Goal: Task Accomplishment & Management: Complete application form

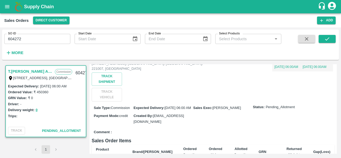
scroll to position [44, 0]
drag, startPoint x: 51, startPoint y: 92, endPoint x: 37, endPoint y: 93, distance: 13.9
click at [37, 93] on div "Ordered Value: ₹ 450360" at bounding box center [46, 92] width 76 height 6
copy label "450360"
click at [36, 42] on input "604272" at bounding box center [37, 39] width 66 height 10
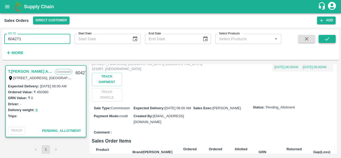
type input "604271"
click at [329, 39] on icon "submit" at bounding box center [327, 39] width 6 height 6
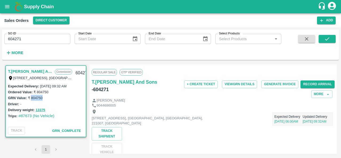
drag, startPoint x: 44, startPoint y: 97, endPoint x: 31, endPoint y: 100, distance: 13.3
click at [31, 100] on div "GRN Value: ₹ 804750" at bounding box center [46, 98] width 76 height 6
copy label "804750"
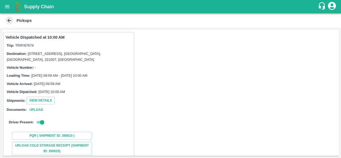
scroll to position [70, 0]
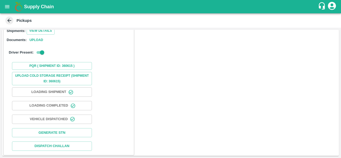
click at [7, 5] on icon "open drawer" at bounding box center [7, 6] width 5 height 3
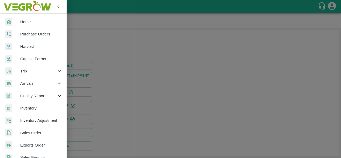
click at [32, 33] on span "Purchase Orders" at bounding box center [41, 34] width 42 height 6
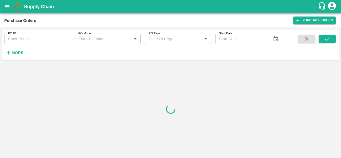
click at [18, 52] on strong "More" at bounding box center [17, 53] width 12 height 4
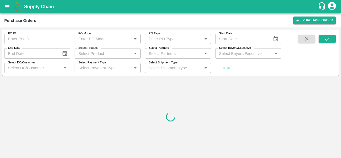
click at [231, 54] on input "Select Buyers/Executive" at bounding box center [244, 53] width 54 height 7
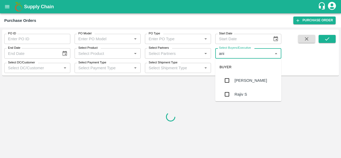
type input "anil"
click at [228, 80] on input "checkbox" at bounding box center [227, 80] width 11 height 11
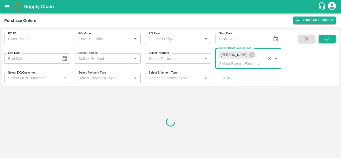
click at [332, 40] on button "submit" at bounding box center [327, 39] width 17 height 8
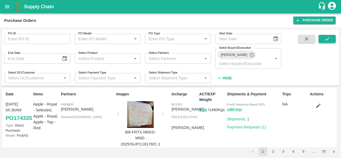
click at [321, 42] on button "submit" at bounding box center [327, 39] width 17 height 8
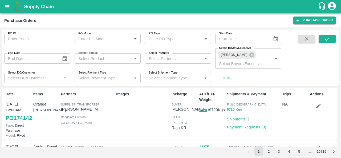
click at [318, 103] on icon "button" at bounding box center [318, 106] width 6 height 6
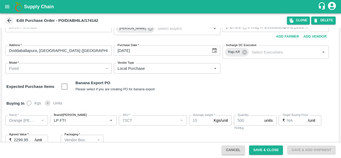
scroll to position [11, 0]
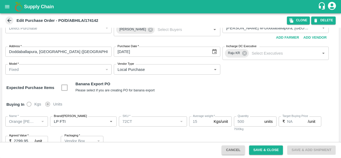
click at [9, 21] on icon at bounding box center [9, 21] width 4 height 4
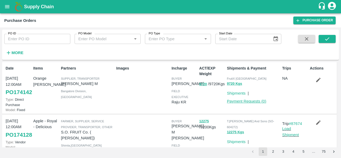
click at [243, 100] on link "Payment Requests ( 0 )" at bounding box center [246, 101] width 39 height 4
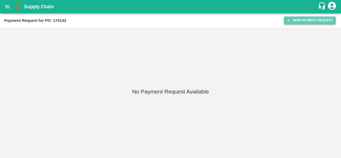
click at [294, 23] on button "New Payment Request" at bounding box center [310, 21] width 52 height 8
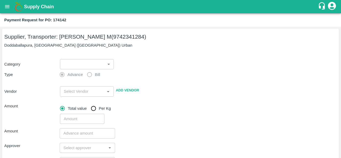
click at [84, 58] on div "​ ​" at bounding box center [86, 63] width 56 height 12
click at [84, 63] on body "Supply Chain Payment Request for PO: 174142 Supplier, Transporter: Abhilash M (…" at bounding box center [170, 79] width 341 height 158
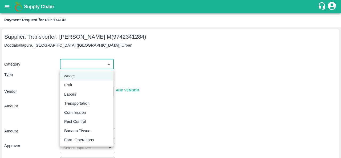
click at [71, 83] on p "Fruit" at bounding box center [68, 85] width 8 height 6
type input "1"
type input "Abhilash M - 9742341284(Supplier, Transporter)"
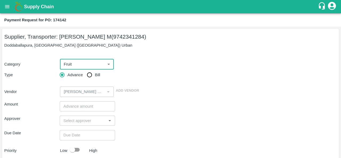
click at [91, 77] on input "Bill" at bounding box center [89, 75] width 11 height 11
radio input "true"
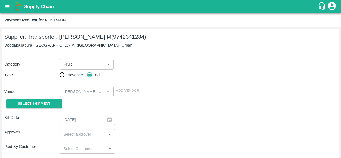
click at [47, 110] on div "Select Shipment" at bounding box center [31, 104] width 55 height 14
click at [43, 106] on span "Select Shipment" at bounding box center [34, 104] width 32 height 6
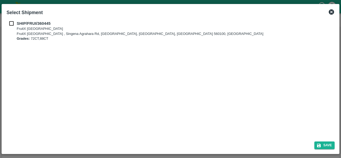
click at [12, 24] on input "checkbox" at bounding box center [11, 24] width 10 height 6
checkbox input "true"
click at [318, 146] on icon "submit" at bounding box center [318, 145] width 5 height 5
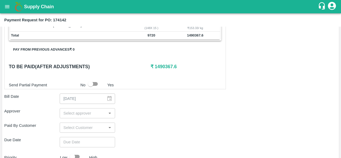
scroll to position [132, 0]
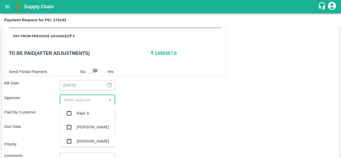
click at [73, 99] on input "input" at bounding box center [82, 99] width 43 height 7
type input "ara"
click at [77, 109] on div "Aravindha Raj R" at bounding box center [86, 113] width 55 height 14
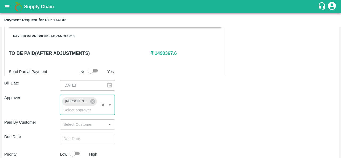
type input "DD/MM/YYYY hh:mm aa"
click at [76, 139] on input "DD/MM/YYYY hh:mm aa" at bounding box center [86, 139] width 52 height 10
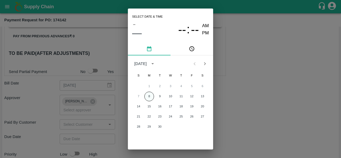
click at [149, 95] on button "8" at bounding box center [149, 97] width 10 height 10
type input "08/09/2025 12:00 AM"
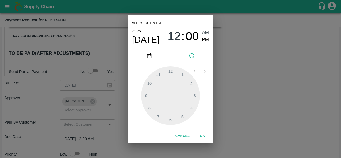
click at [223, 94] on div "Select date & time 2025 Sep 8 12 : 00 AM PM 1 2 3 4 5 6 7 8 9 10 11 12 Cancel OK" at bounding box center [170, 79] width 341 height 158
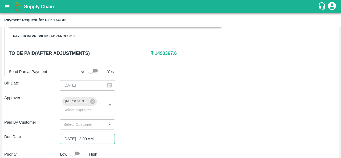
scroll to position [189, 0]
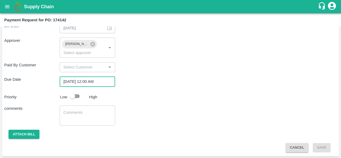
click at [76, 96] on input "checkbox" at bounding box center [72, 96] width 30 height 10
checkbox input "true"
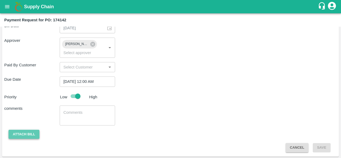
click at [12, 133] on button "Attach bill" at bounding box center [24, 134] width 31 height 9
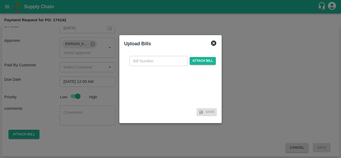
click at [150, 62] on input "text" at bounding box center [158, 61] width 58 height 10
type input "174142"
click at [204, 63] on span "Attach bill" at bounding box center [203, 61] width 26 height 8
click at [0, 0] on input "Attach bill" at bounding box center [0, 0] width 0 height 0
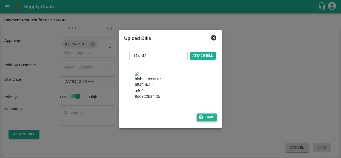
click at [206, 121] on button "Save" at bounding box center [207, 117] width 20 height 8
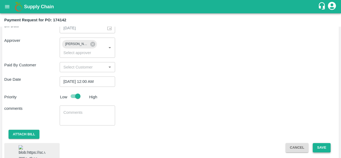
click at [324, 148] on button "Save" at bounding box center [322, 147] width 18 height 9
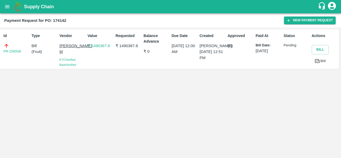
click at [183, 96] on div "Id PR-256558 Type Bill ( Fruit ) Vendor Abhilash M KYC Verified Bank Verified V…" at bounding box center [170, 92] width 341 height 131
click at [9, 5] on icon "open drawer" at bounding box center [7, 7] width 6 height 6
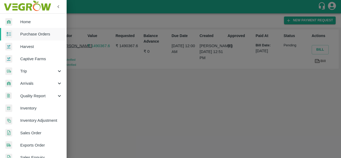
click at [38, 33] on span "Purchase Orders" at bounding box center [41, 34] width 42 height 6
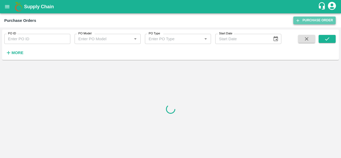
click at [319, 22] on link "Purchase Order" at bounding box center [314, 21] width 42 height 8
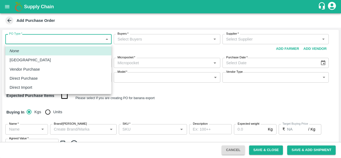
click at [31, 42] on body "Supply Chain Add Purchase Order PO Type   * ​ PO Type Buyers   * Buyers   * Sup…" at bounding box center [170, 79] width 341 height 158
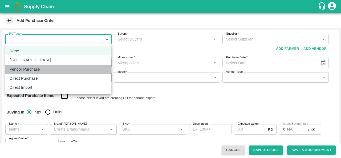
click at [30, 70] on p "Vendor Purchase" at bounding box center [25, 69] width 30 height 6
type input "2"
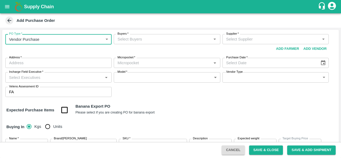
click at [152, 40] on input "Buyers   *" at bounding box center [162, 39] width 94 height 7
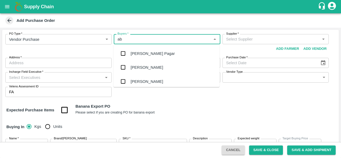
type input "abu"
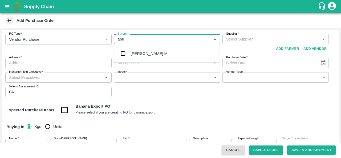
click at [154, 53] on div "Abu Irshad M" at bounding box center [166, 54] width 106 height 14
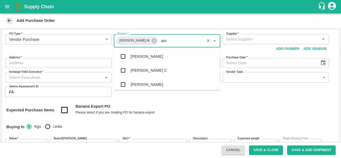
type input "anil"
click at [145, 56] on div "[PERSON_NAME]" at bounding box center [147, 57] width 32 height 6
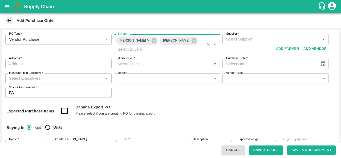
click at [247, 39] on input "Supplier   *" at bounding box center [271, 39] width 94 height 7
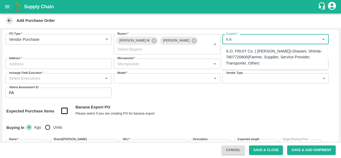
click at [247, 60] on div "S.O. FRUIT Co. ( Sardevan Singh)-Diswani, Shimla-7807720600(Farmer, Supplier, S…" at bounding box center [274, 57] width 97 height 18
type input "S.O. FRUIT Co. ( Sardevan Singh)-Diswani, Shimla-7807720600(Farmer, Supplier, S…"
type input "Diswani, Shimla, Chirgaon , Himachal Pradesh"
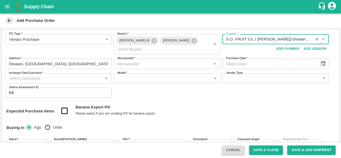
type input "S.O. FRUIT Co. ( Sardevan Singh)-Diswani, Shimla-7807720600(Farmer, Supplier, S…"
click at [143, 64] on input "Micropocket   *" at bounding box center [162, 63] width 94 height 7
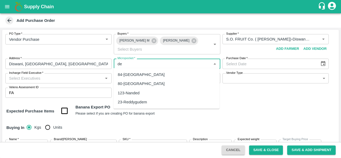
click at [133, 74] on div "84-Delhi" at bounding box center [166, 74] width 106 height 9
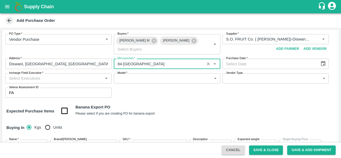
type input "84-Delhi"
click at [326, 63] on button "Choose date" at bounding box center [323, 64] width 10 height 10
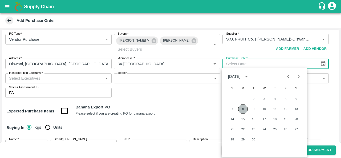
click at [245, 108] on button "8" at bounding box center [243, 109] width 10 height 10
type input "08/09/2025"
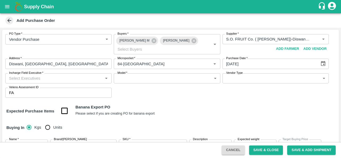
click at [196, 104] on div "Expected Purchase Items Banana Export PO Please select if you are creating PO f…" at bounding box center [170, 111] width 328 height 14
click at [49, 79] on input "Incharge Field Executive   *" at bounding box center [54, 78] width 94 height 7
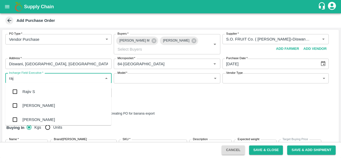
type input "raju"
click at [37, 107] on div "Raju KR" at bounding box center [29, 106] width 15 height 6
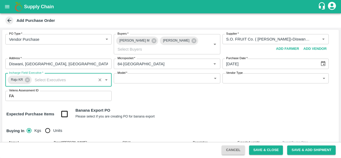
click at [146, 79] on body "Supply Chain Add Purchase Order PO Type   * Vendor Purchase 2 PO Type Buyers   …" at bounding box center [170, 79] width 341 height 158
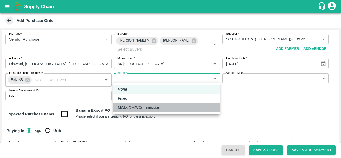
click at [133, 106] on p "MGM/DMP/Commission" at bounding box center [139, 108] width 42 height 6
type input "Commision"
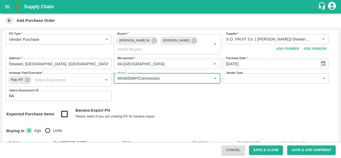
click at [243, 77] on body "Supply Chain Add Purchase Order PO Type   * Vendor Purchase 2 PO Type Buyers   …" at bounding box center [170, 79] width 341 height 158
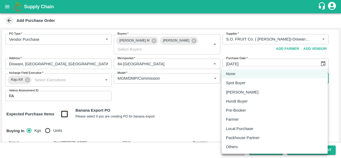
click at [234, 130] on p "Local Purchase" at bounding box center [239, 129] width 27 height 6
type input "LOCAL_PURCHASE"
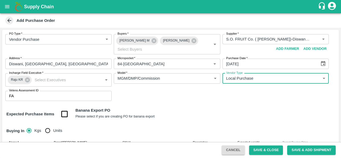
click at [52, 128] on input "Units" at bounding box center [47, 130] width 11 height 11
radio input "true"
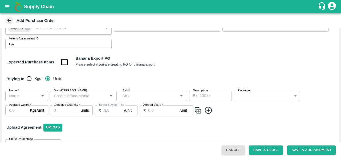
scroll to position [52, 0]
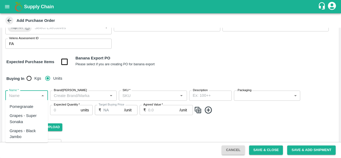
click at [19, 97] on input "Name   *" at bounding box center [22, 95] width 31 height 7
click at [23, 104] on div "Apple - Royal - Delicious" at bounding box center [27, 110] width 34 height 12
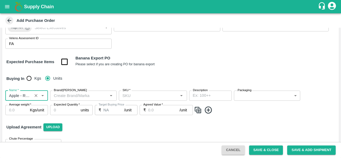
type input "Apple - Royal - Delicious"
click at [81, 95] on input "Brand/Marka" at bounding box center [79, 95] width 55 height 7
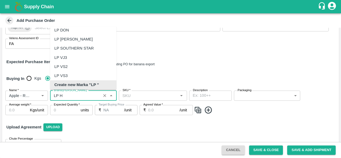
scroll to position [0, 0]
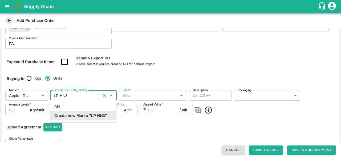
click at [88, 116] on b "Create new Marka "LP HN3"" at bounding box center [80, 116] width 52 height 6
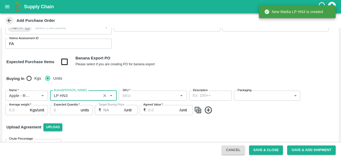
type input "LP HN3"
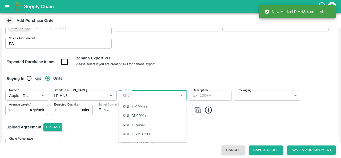
click at [136, 95] on input "SKU   *" at bounding box center [148, 95] width 56 height 7
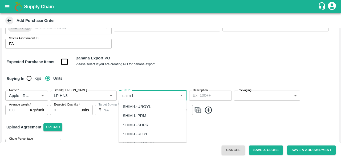
click at [136, 136] on div "SHIM-L-ROYL" at bounding box center [136, 134] width 26 height 6
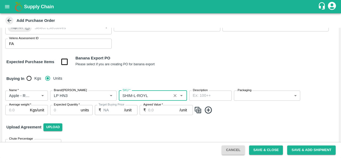
type input "SHIM-L-ROYL"
click at [254, 94] on body "Supply Chain Add Purchase Order PO Type   * Vendor Purchase 2 PO Type Buyers   …" at bounding box center [170, 79] width 341 height 158
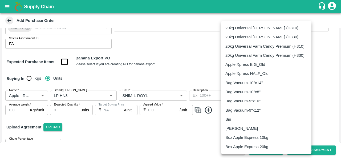
scroll to position [347, 0]
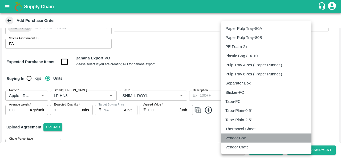
click at [231, 138] on p "Vendor Box" at bounding box center [235, 138] width 21 height 6
type input "276"
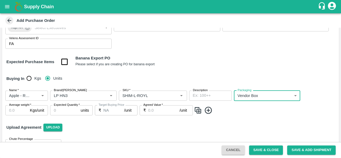
click at [20, 112] on input "Average weight   *" at bounding box center [16, 110] width 22 height 10
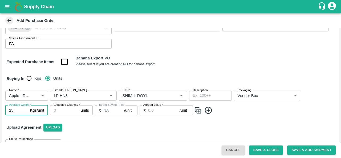
type input "25"
click at [61, 108] on input "Expected Quantity   *" at bounding box center [64, 110] width 29 height 10
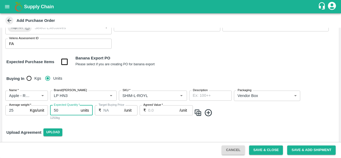
type input "50"
click at [156, 110] on input "Agreed Value   *" at bounding box center [163, 110] width 31 height 10
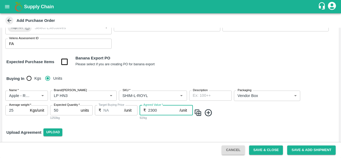
type input "2300"
click at [199, 113] on img at bounding box center [198, 112] width 8 height 9
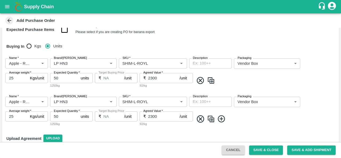
scroll to position [85, 0]
click at [135, 101] on input "SKU   *" at bounding box center [144, 101] width 49 height 7
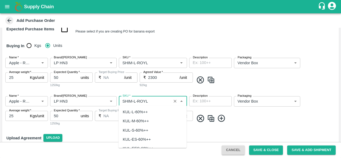
scroll to position [1457, 0]
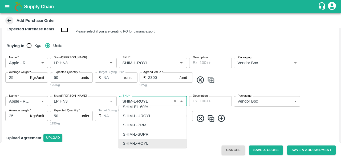
click at [135, 101] on input "SKU   *" at bounding box center [144, 101] width 49 height 7
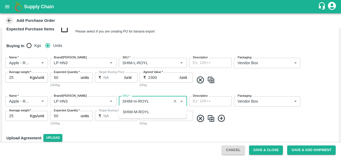
click at [136, 111] on div "SHIM-M-ROYL" at bounding box center [136, 112] width 27 height 6
type input "SHIM-M-ROYL"
click at [209, 118] on img at bounding box center [211, 118] width 8 height 9
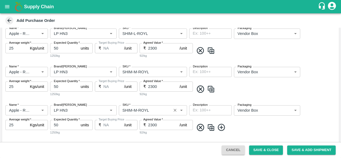
scroll to position [118, 0]
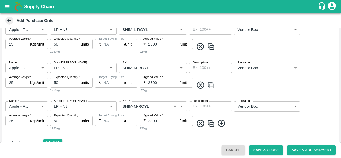
click at [136, 108] on input "SKU   *" at bounding box center [144, 106] width 49 height 7
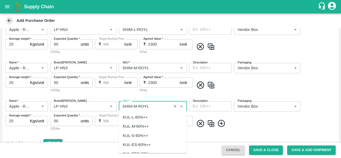
scroll to position [1539, 0]
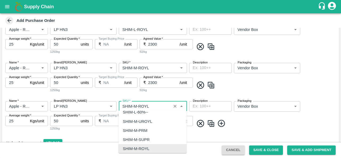
click at [135, 106] on input "SKU   *" at bounding box center [144, 106] width 49 height 7
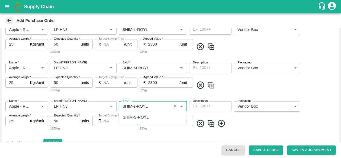
click at [147, 117] on div "SHIM-S-ROYL" at bounding box center [136, 117] width 26 height 6
type input "SHIM-S-ROYL"
click at [210, 123] on img at bounding box center [211, 123] width 8 height 9
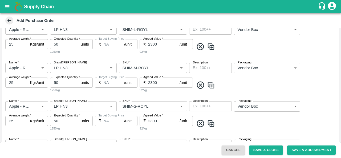
scroll to position [162, 0]
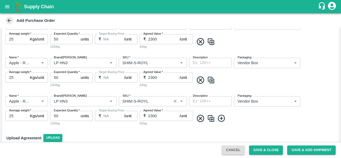
click at [134, 100] on input "SKU   *" at bounding box center [144, 101] width 49 height 7
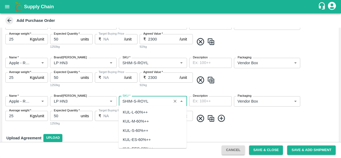
click at [134, 100] on input "SKU   *" at bounding box center [144, 101] width 49 height 7
click at [144, 112] on div "SHIM-ES-ROYL" at bounding box center [137, 112] width 29 height 6
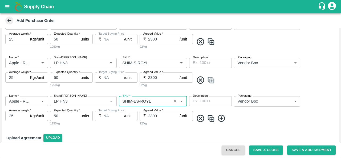
type input "SHIM-ES-ROYL"
click at [210, 117] on img at bounding box center [211, 118] width 8 height 9
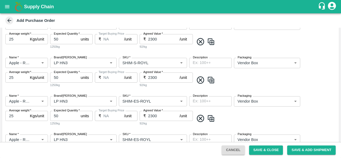
scroll to position [200, 0]
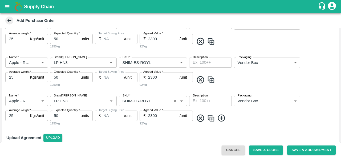
click at [136, 99] on input "SKU   *" at bounding box center [144, 100] width 49 height 7
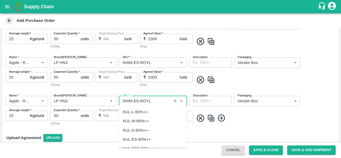
scroll to position [1703, 0]
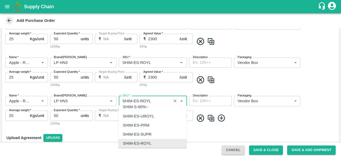
click at [136, 99] on input "SKU   *" at bounding box center [144, 100] width 49 height 7
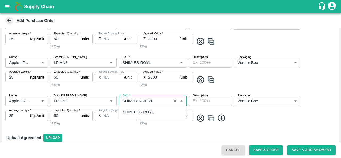
scroll to position [0, 0]
click at [143, 113] on div "SHIM-EES-ROYL" at bounding box center [138, 112] width 31 height 6
type input "SHIM-EES-ROYL"
click at [212, 119] on img at bounding box center [211, 118] width 8 height 9
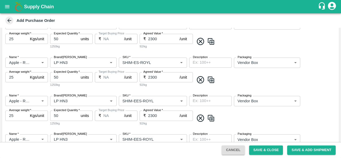
scroll to position [251, 0]
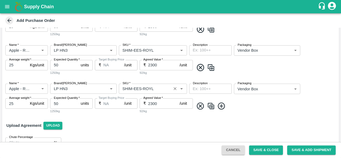
click at [136, 87] on input "SKU   *" at bounding box center [144, 88] width 49 height 7
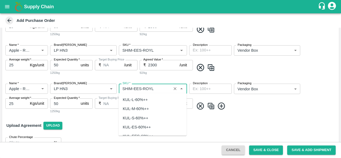
click at [138, 87] on input "SKU   *" at bounding box center [144, 88] width 49 height 7
click at [146, 98] on div "SHIM-PITTO-ROYL" at bounding box center [139, 100] width 32 height 6
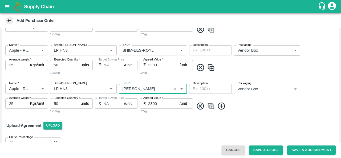
type input "SHIM-PITTO-ROYL"
click at [212, 106] on img at bounding box center [211, 106] width 8 height 9
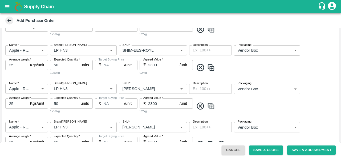
scroll to position [300, 0]
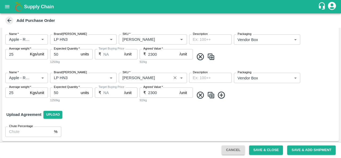
click at [143, 76] on input "SKU   *" at bounding box center [144, 77] width 49 height 7
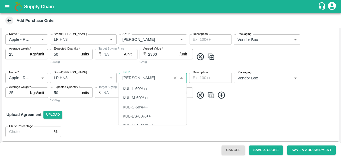
scroll to position [1868, 0]
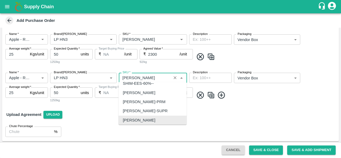
click at [145, 76] on input "SKU   *" at bounding box center [144, 77] width 49 height 7
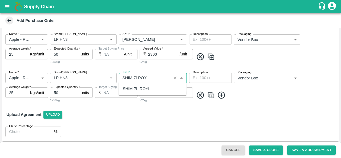
click at [147, 88] on div "SHIM-7L-ROYL" at bounding box center [137, 89] width 28 height 6
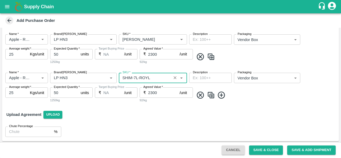
type input "SHIM-7L-ROYL"
click at [161, 117] on div "Upload Agreement Upload" at bounding box center [170, 114] width 337 height 15
click at [270, 98] on span at bounding box center [265, 95] width 143 height 9
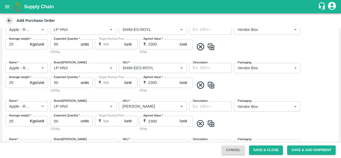
scroll to position [300, 0]
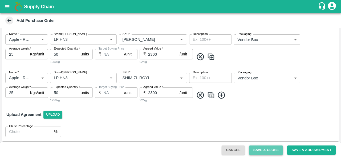
click at [269, 148] on button "Save & Close" at bounding box center [266, 149] width 34 height 9
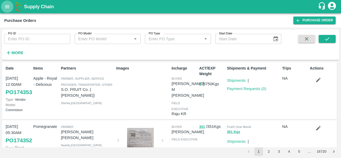
click at [9, 7] on icon "open drawer" at bounding box center [7, 6] width 5 height 3
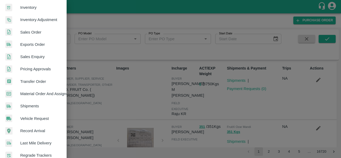
scroll to position [145, 0]
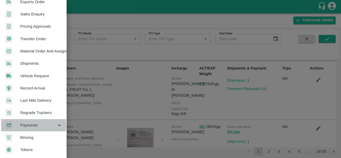
click at [31, 123] on span "Payments" at bounding box center [38, 125] width 36 height 6
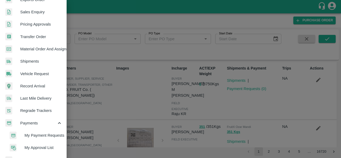
click at [36, 133] on span "My Payment Requests" at bounding box center [44, 135] width 38 height 6
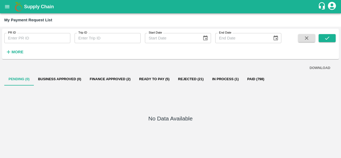
click at [113, 78] on button "Finance Approved (2)" at bounding box center [110, 79] width 49 height 13
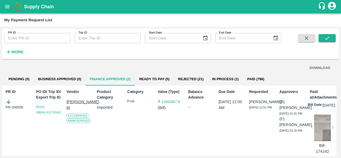
click at [158, 78] on button "Ready To Pay (5)" at bounding box center [154, 79] width 39 height 13
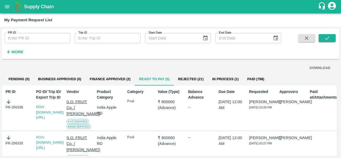
click at [114, 79] on button "Finance Approved (2)" at bounding box center [110, 79] width 49 height 13
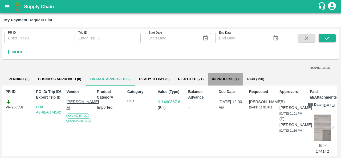
click at [227, 79] on button "In Process (1)" at bounding box center [225, 79] width 35 height 13
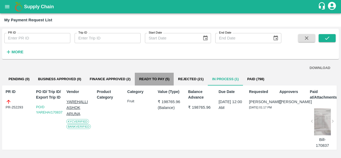
click at [157, 76] on button "Ready To Pay (5)" at bounding box center [154, 79] width 39 height 13
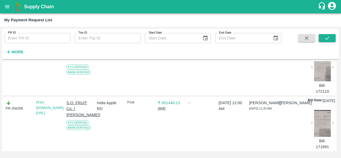
scroll to position [217, 0]
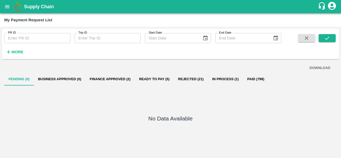
click at [109, 81] on button "Finance Approved (2)" at bounding box center [110, 79] width 49 height 13
